Goal: Transaction & Acquisition: Download file/media

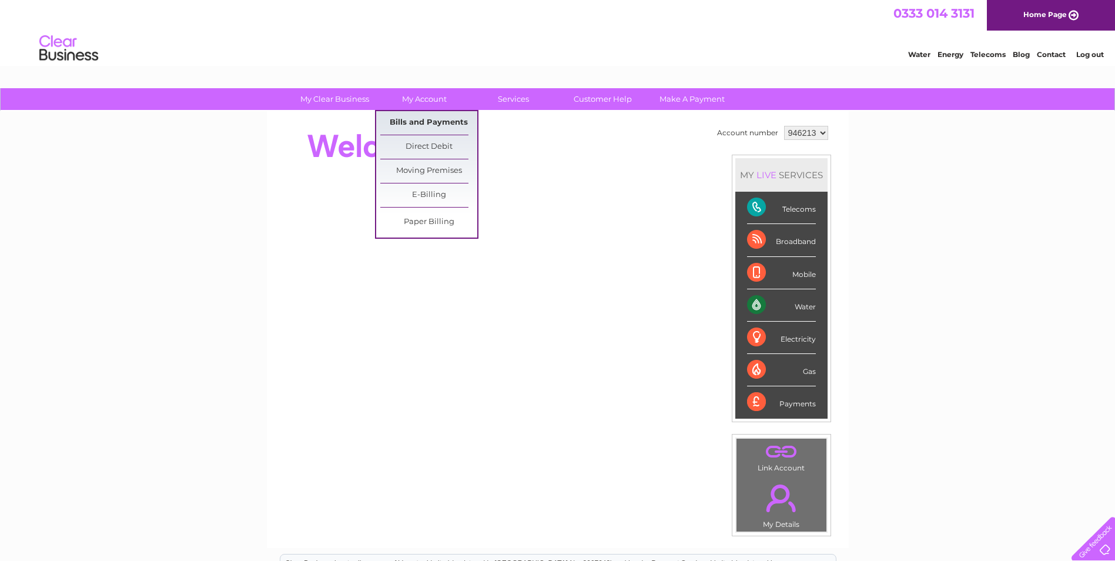
click at [413, 119] on link "Bills and Payments" at bounding box center [428, 123] width 97 height 24
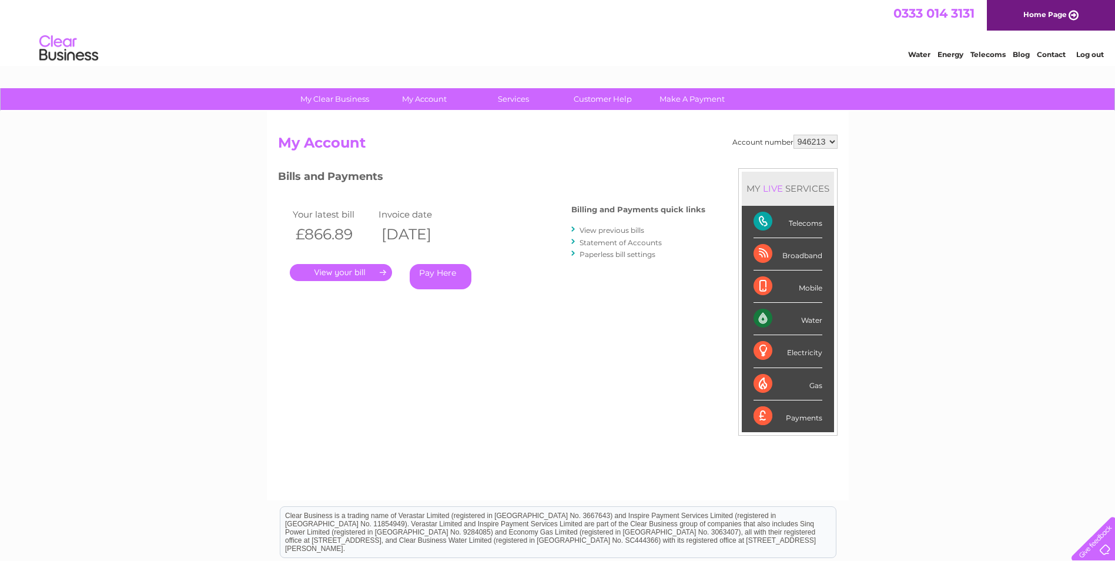
click at [347, 271] on link "." at bounding box center [341, 272] width 102 height 17
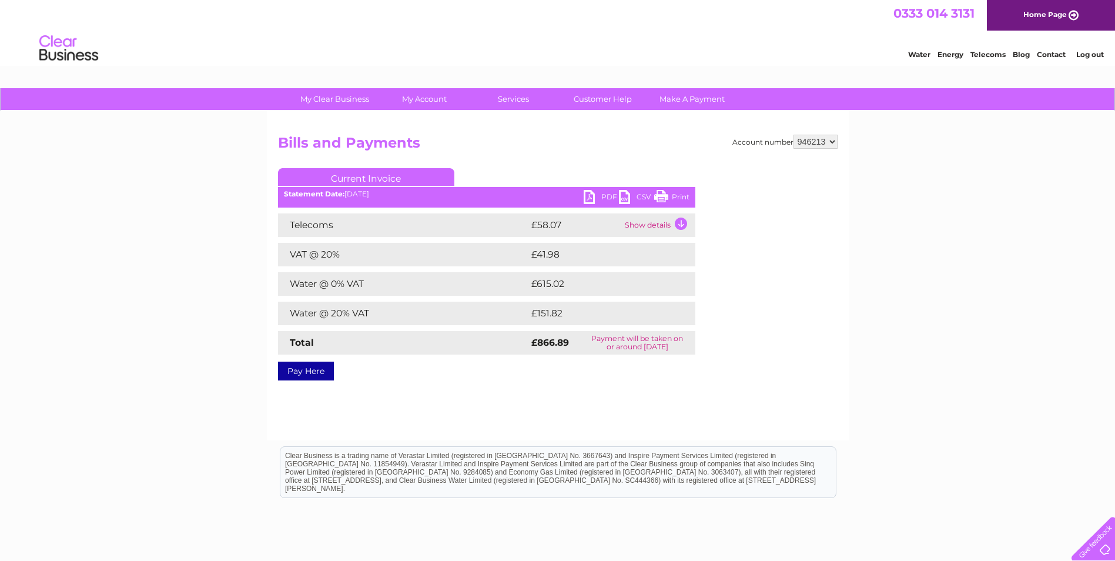
click at [592, 196] on link "PDF" at bounding box center [601, 198] width 35 height 17
